Goal: Navigation & Orientation: Find specific page/section

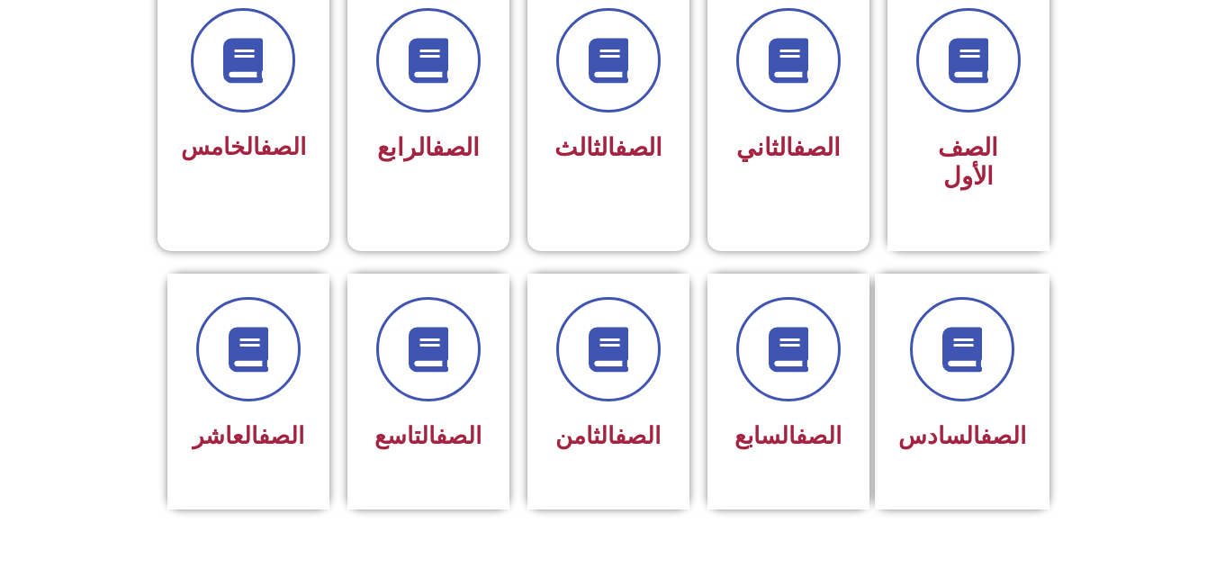
scroll to position [540, 0]
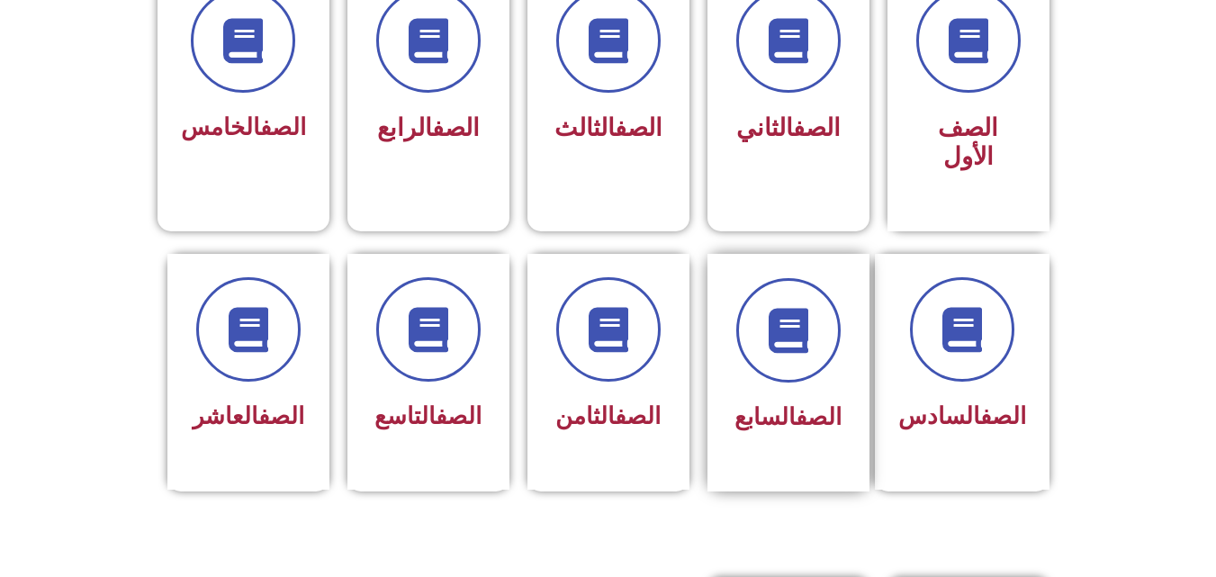
click at [793, 396] on div "الصف السابع" at bounding box center [788, 418] width 113 height 44
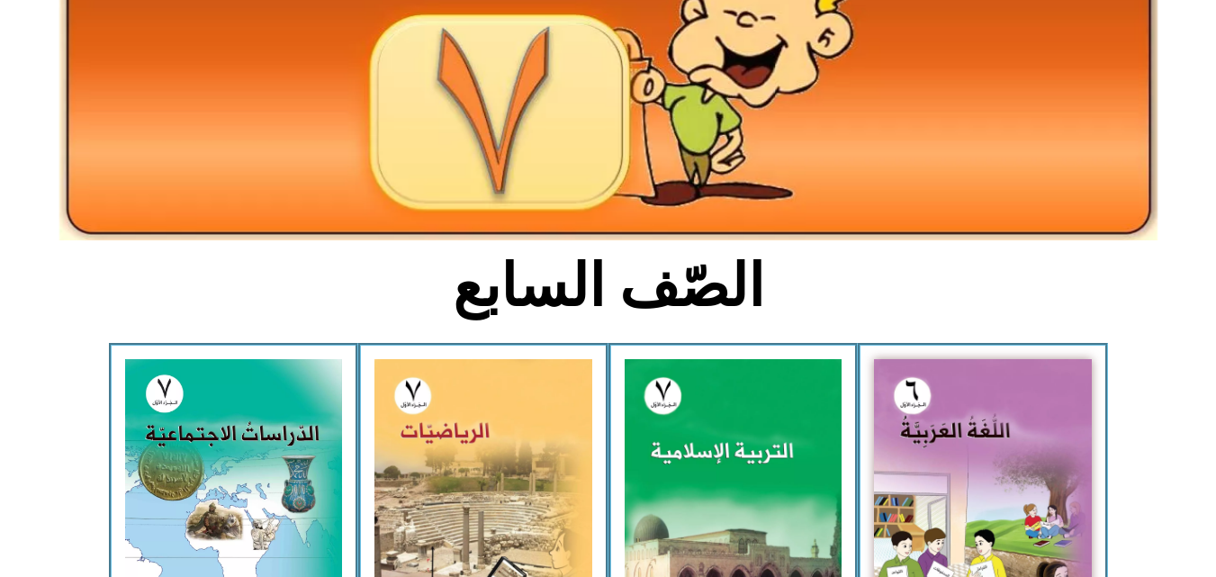
scroll to position [432, 0]
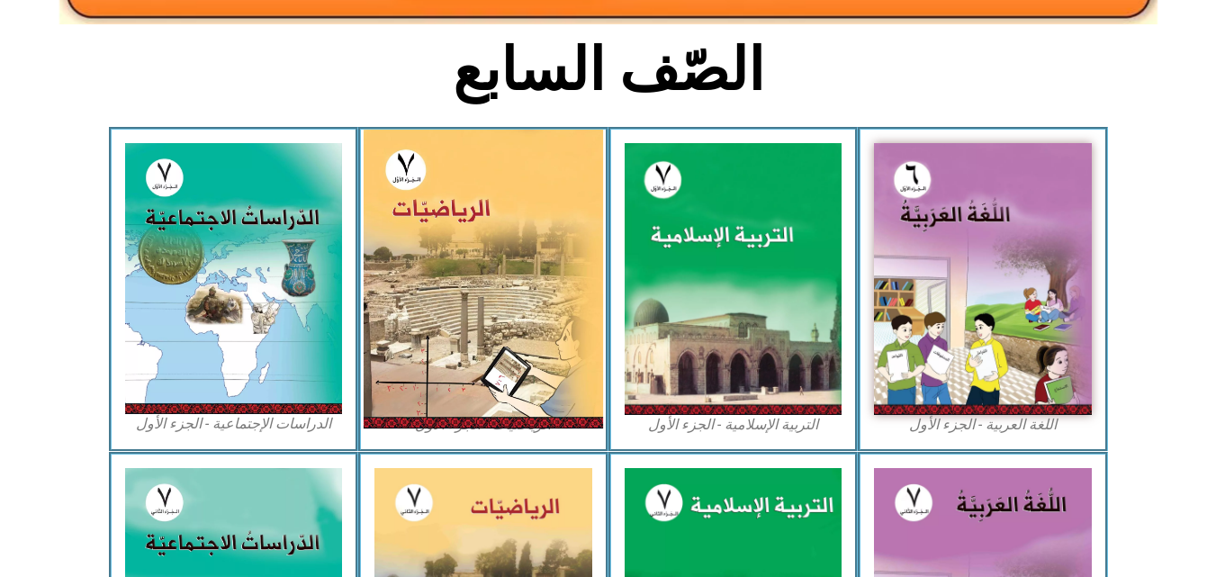
click at [425, 188] on img at bounding box center [483, 279] width 239 height 299
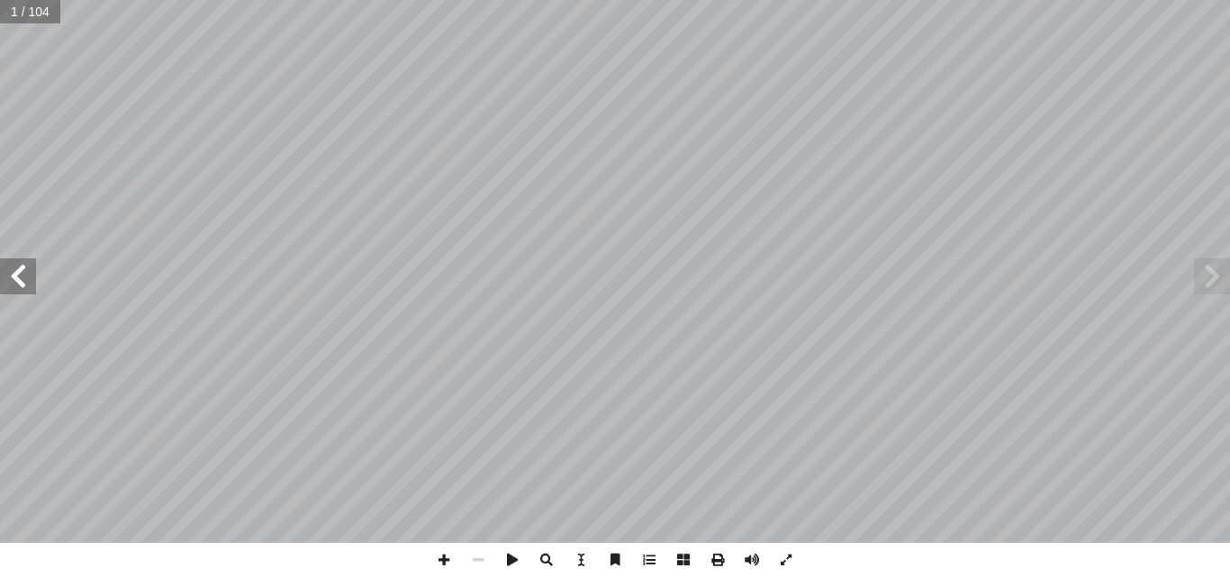
click at [0, 271] on span at bounding box center [18, 276] width 36 height 36
click at [1, 271] on span at bounding box center [18, 276] width 36 height 36
click at [12, 271] on span at bounding box center [18, 276] width 36 height 36
click at [7, 266] on span at bounding box center [18, 276] width 36 height 36
click at [6, 266] on span at bounding box center [18, 276] width 36 height 36
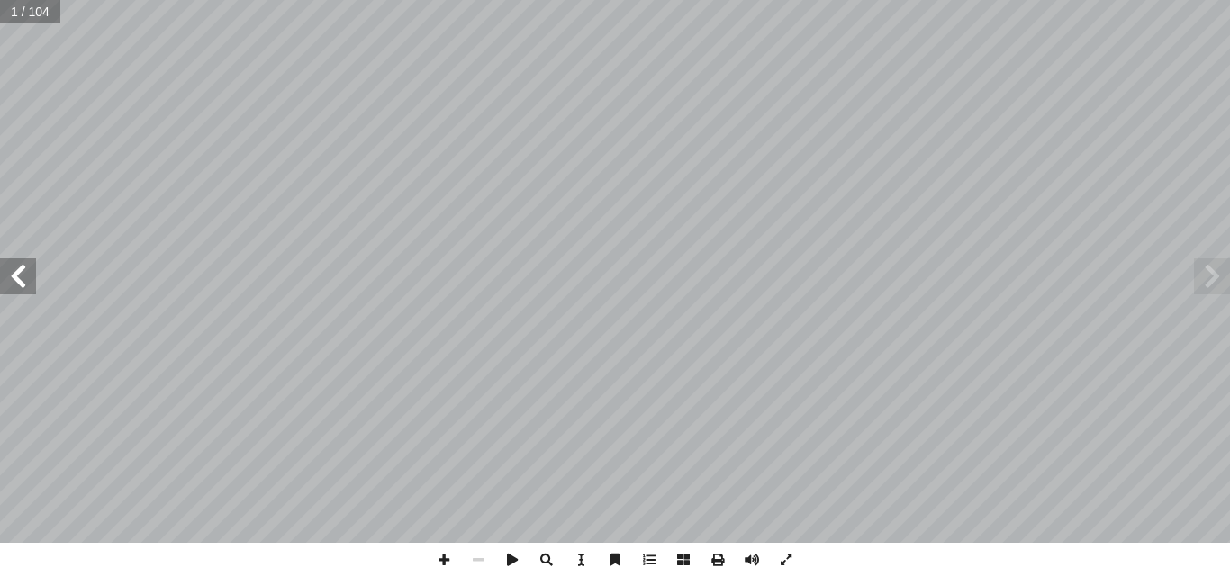
click at [6, 266] on span at bounding box center [18, 276] width 36 height 36
click at [15, 270] on span at bounding box center [18, 276] width 36 height 36
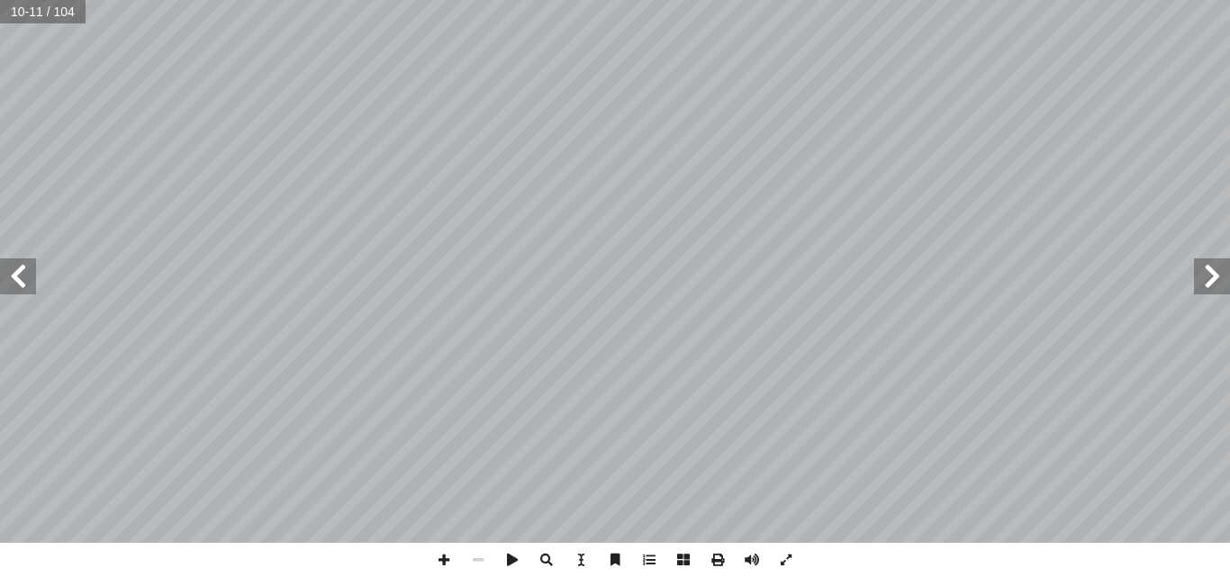
click at [15, 270] on span at bounding box center [18, 276] width 36 height 36
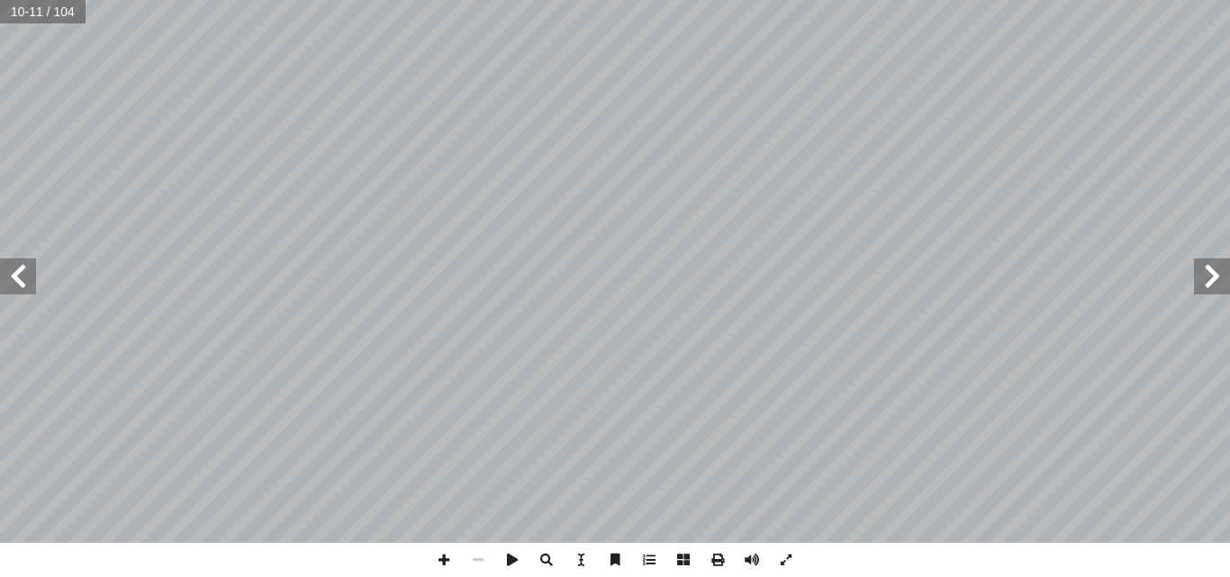
click at [15, 270] on span at bounding box center [18, 276] width 36 height 36
click at [1224, 285] on span at bounding box center [1212, 276] width 36 height 36
click at [1217, 283] on span at bounding box center [1212, 276] width 36 height 36
click at [439, 548] on span at bounding box center [444, 560] width 34 height 34
click at [437, 556] on span at bounding box center [444, 560] width 34 height 34
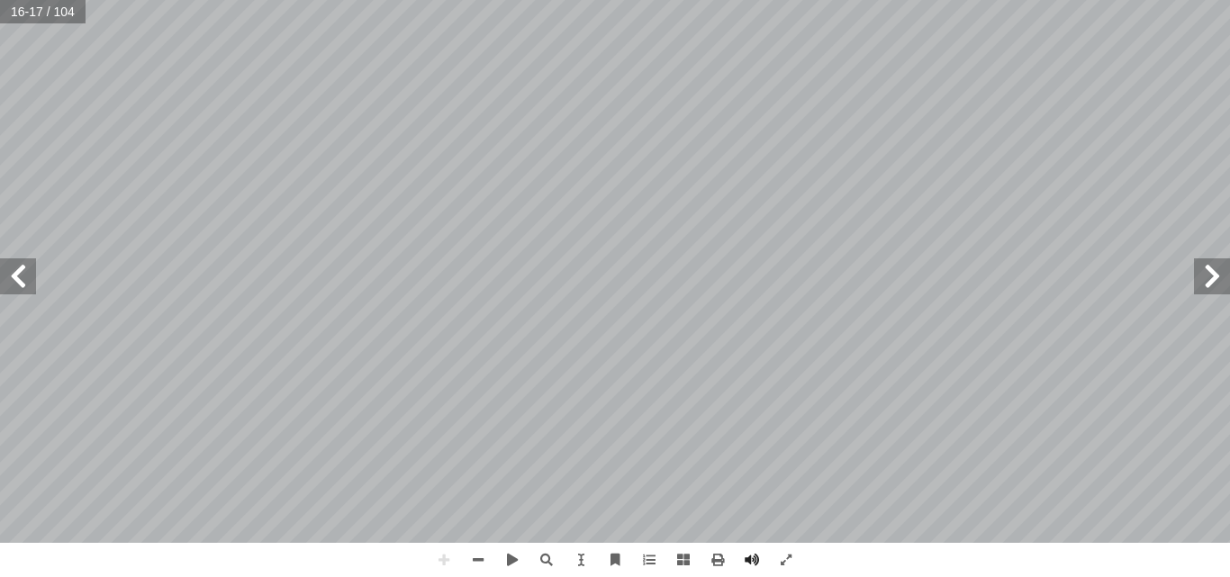
click at [8, 280] on span at bounding box center [18, 276] width 36 height 36
click at [481, 569] on span at bounding box center [478, 560] width 34 height 34
